Goal: Information Seeking & Learning: Learn about a topic

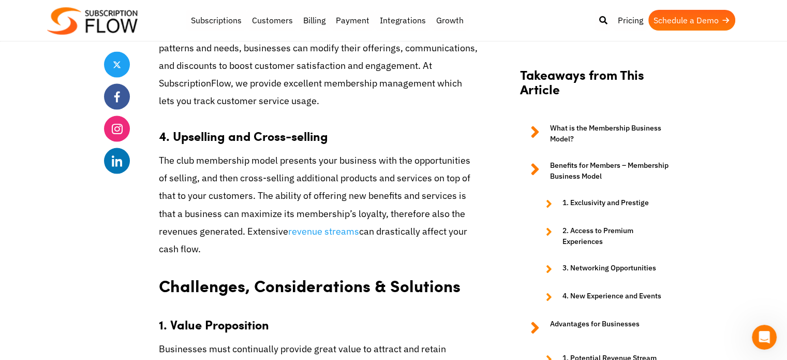
scroll to position [2153, 0]
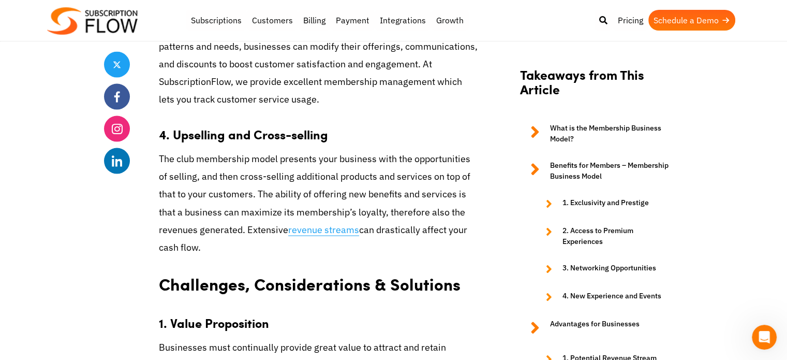
click at [288, 232] on link "revenue streams" at bounding box center [323, 230] width 71 height 12
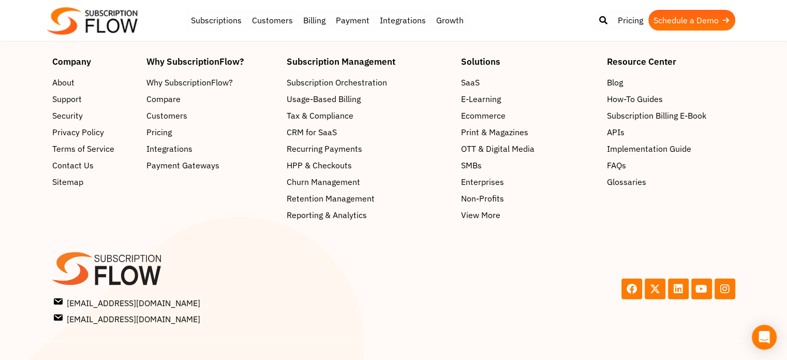
scroll to position [3084, 0]
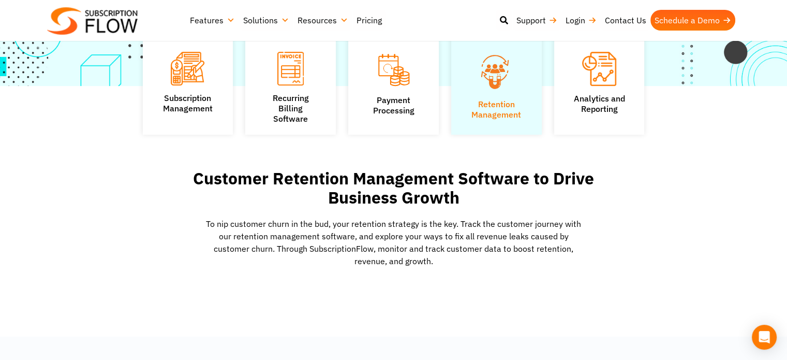
scroll to position [207, 0]
